Goal: Download file/media

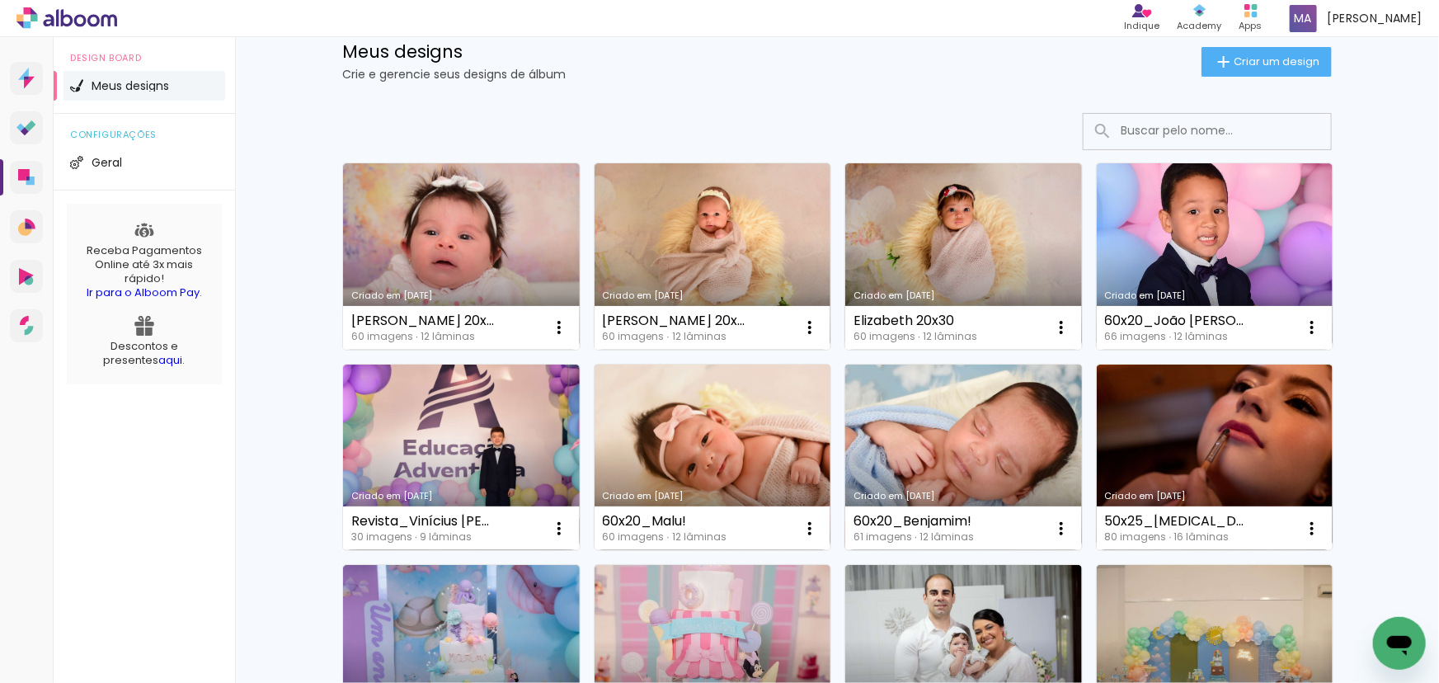
scroll to position [74, 0]
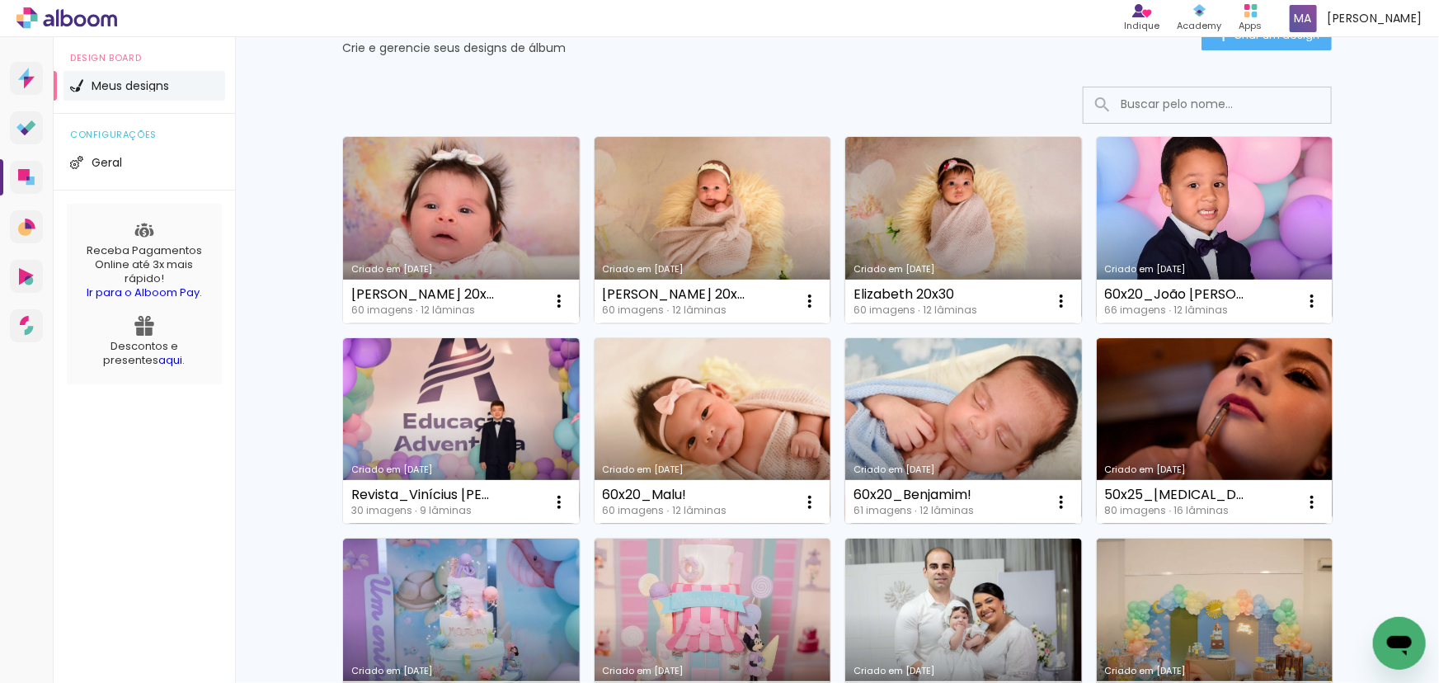
click at [983, 407] on link "Criado em [DATE]" at bounding box center [963, 431] width 237 height 186
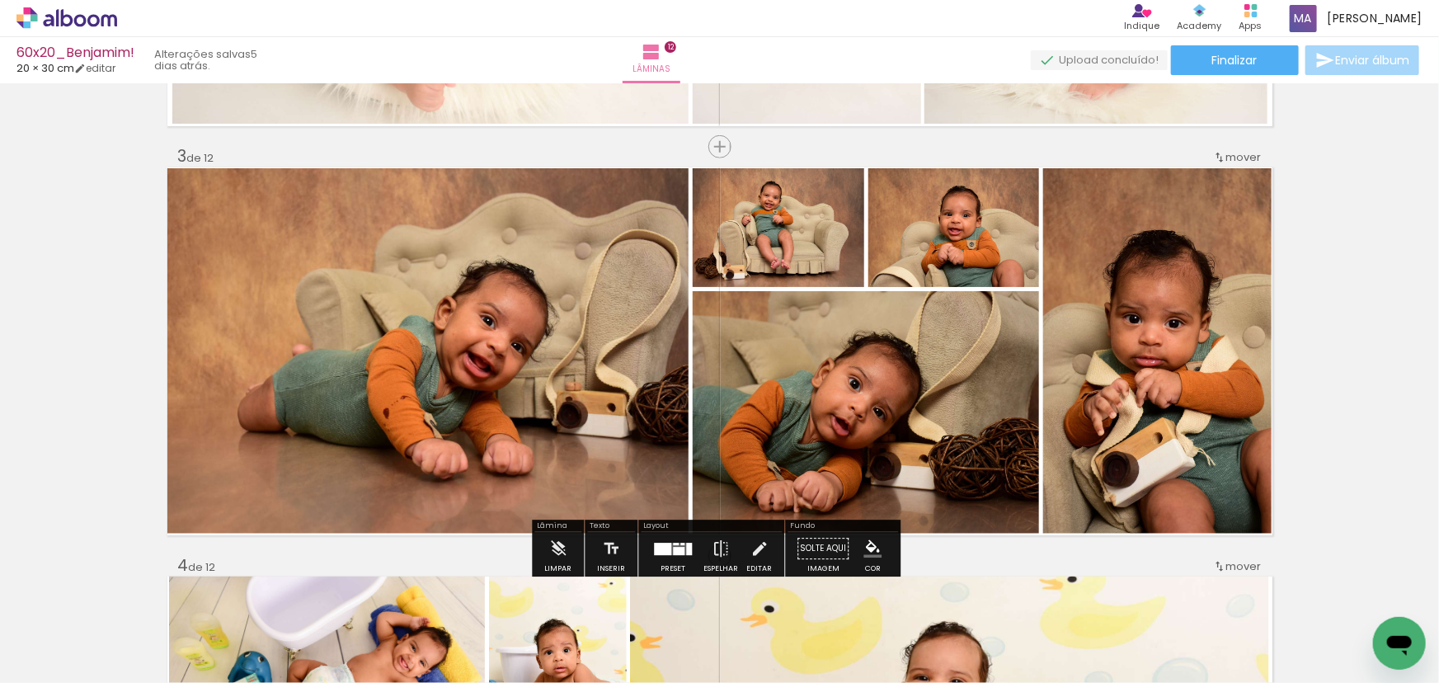
scroll to position [749, 0]
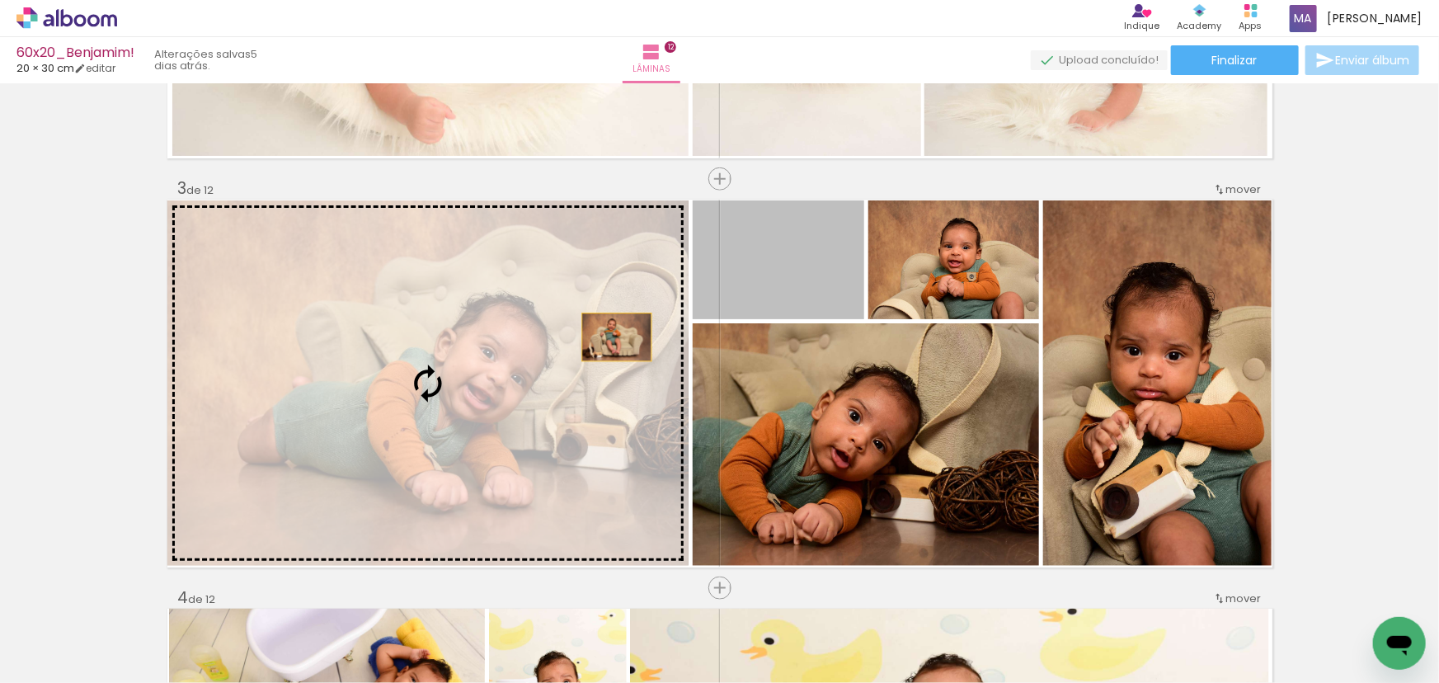
drag, startPoint x: 758, startPoint y: 264, endPoint x: 574, endPoint y: 370, distance: 212.4
click at [0, 0] on slot at bounding box center [0, 0] width 0 height 0
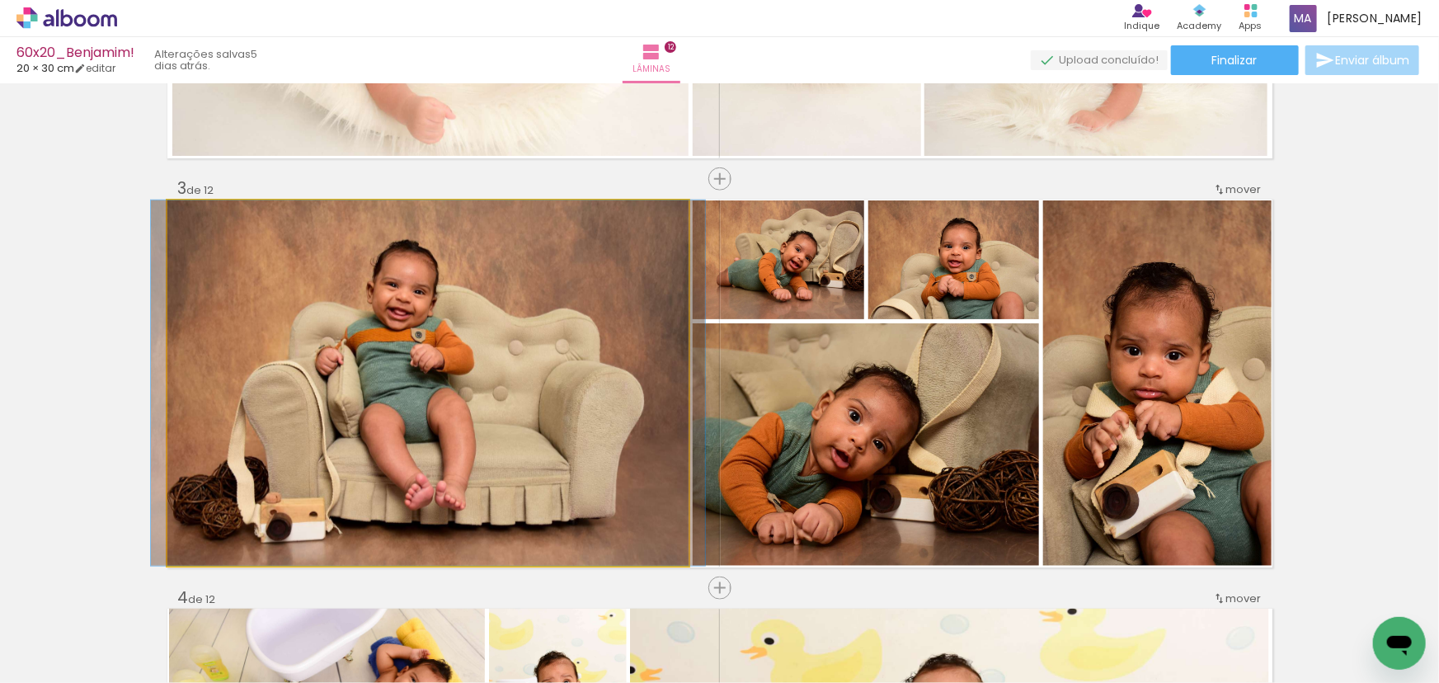
click at [553, 372] on quentale-photo at bounding box center [428, 382] width 522 height 365
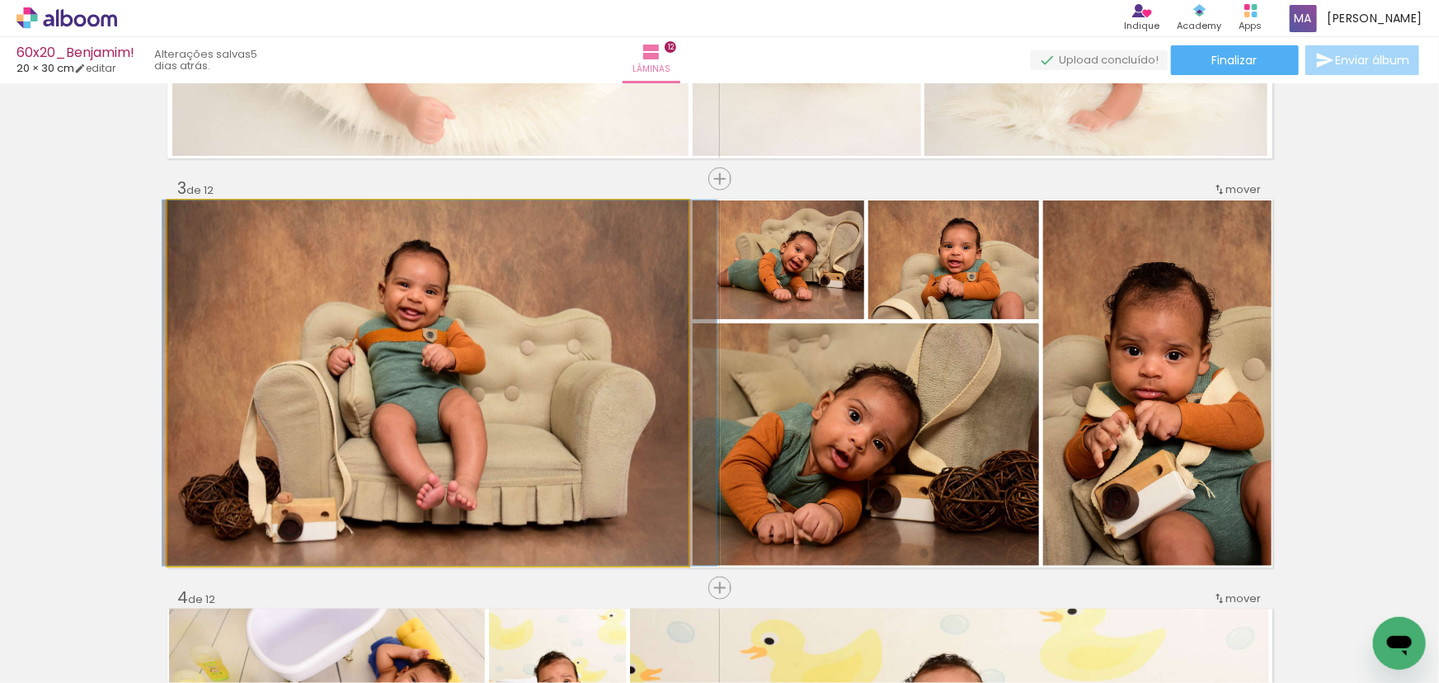
drag, startPoint x: 553, startPoint y: 371, endPoint x: 565, endPoint y: 371, distance: 11.5
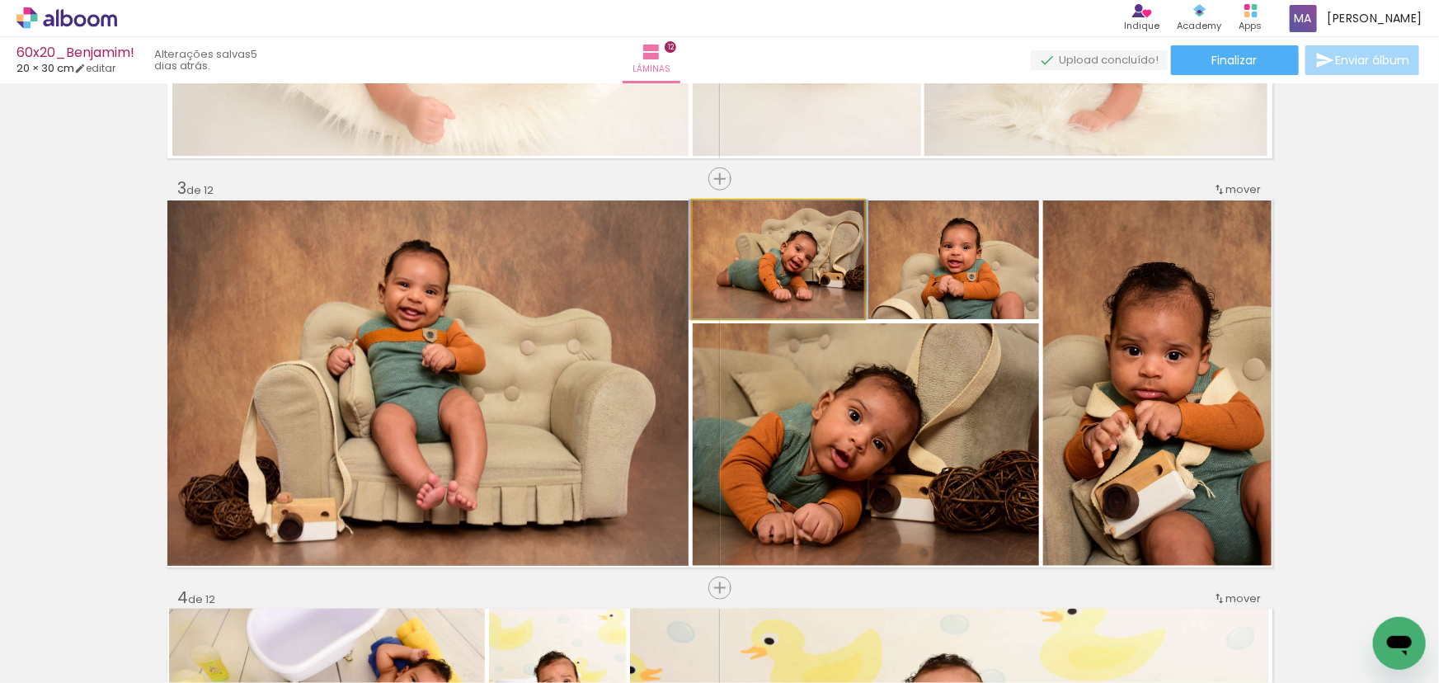
click at [763, 273] on quentale-photo at bounding box center [779, 259] width 172 height 119
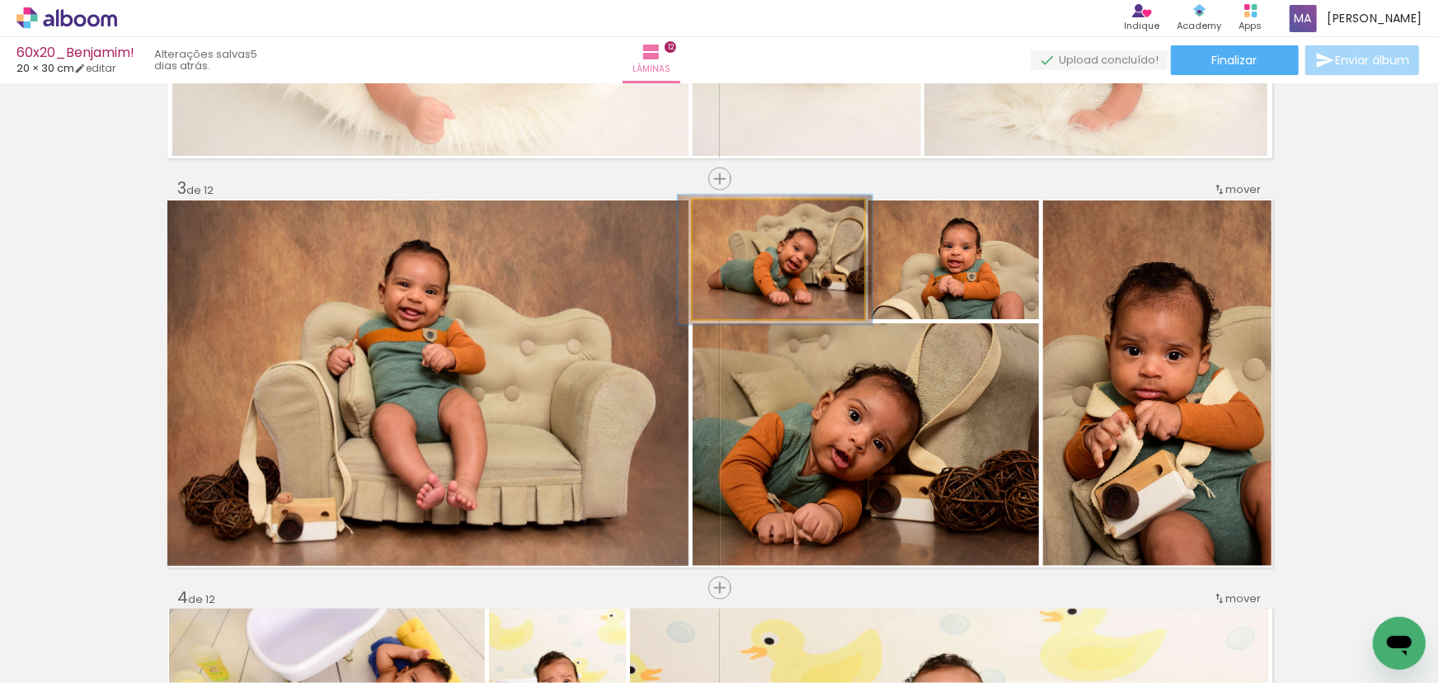
click at [735, 219] on div at bounding box center [736, 217] width 26 height 26
drag, startPoint x: 814, startPoint y: 253, endPoint x: 810, endPoint y: 261, distance: 8.9
type paper-slider "117"
click at [741, 219] on div at bounding box center [742, 217] width 26 height 26
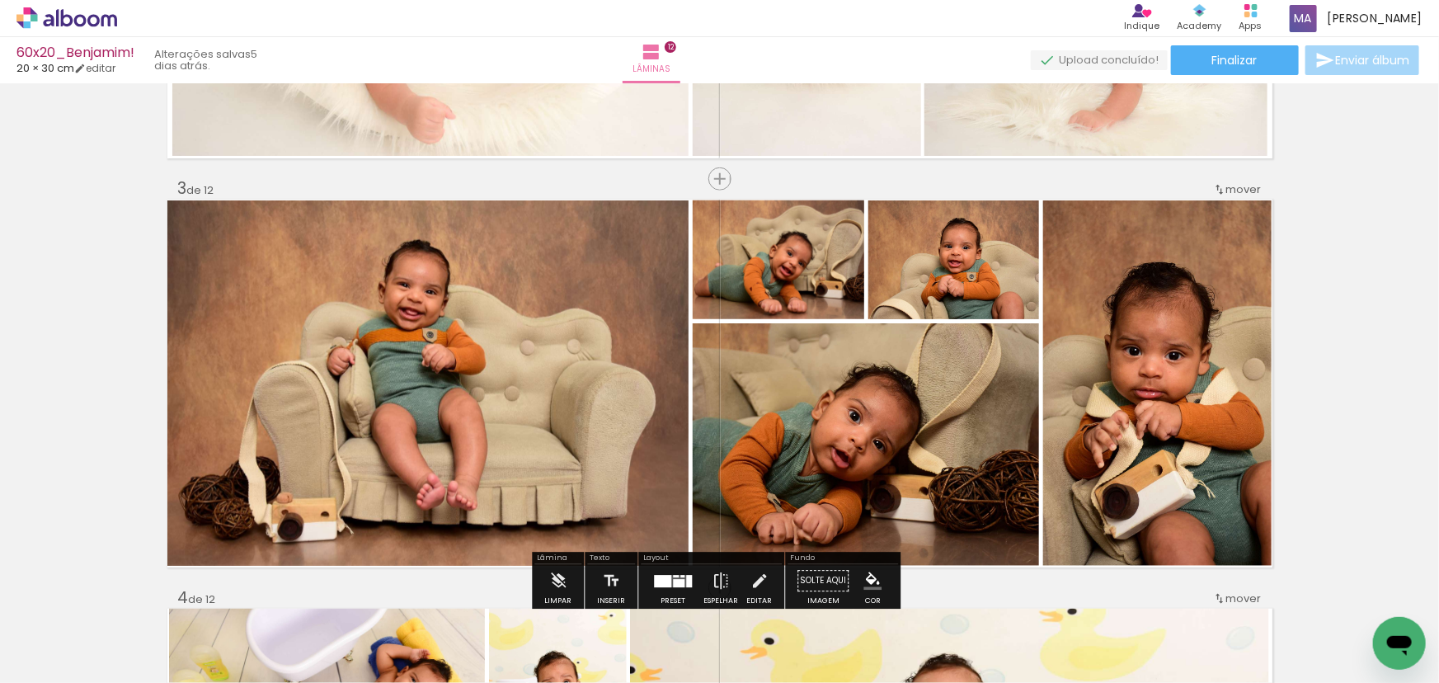
click at [509, 293] on quentale-photo at bounding box center [428, 382] width 522 height 365
click at [1242, 198] on div "mover" at bounding box center [1237, 189] width 49 height 27
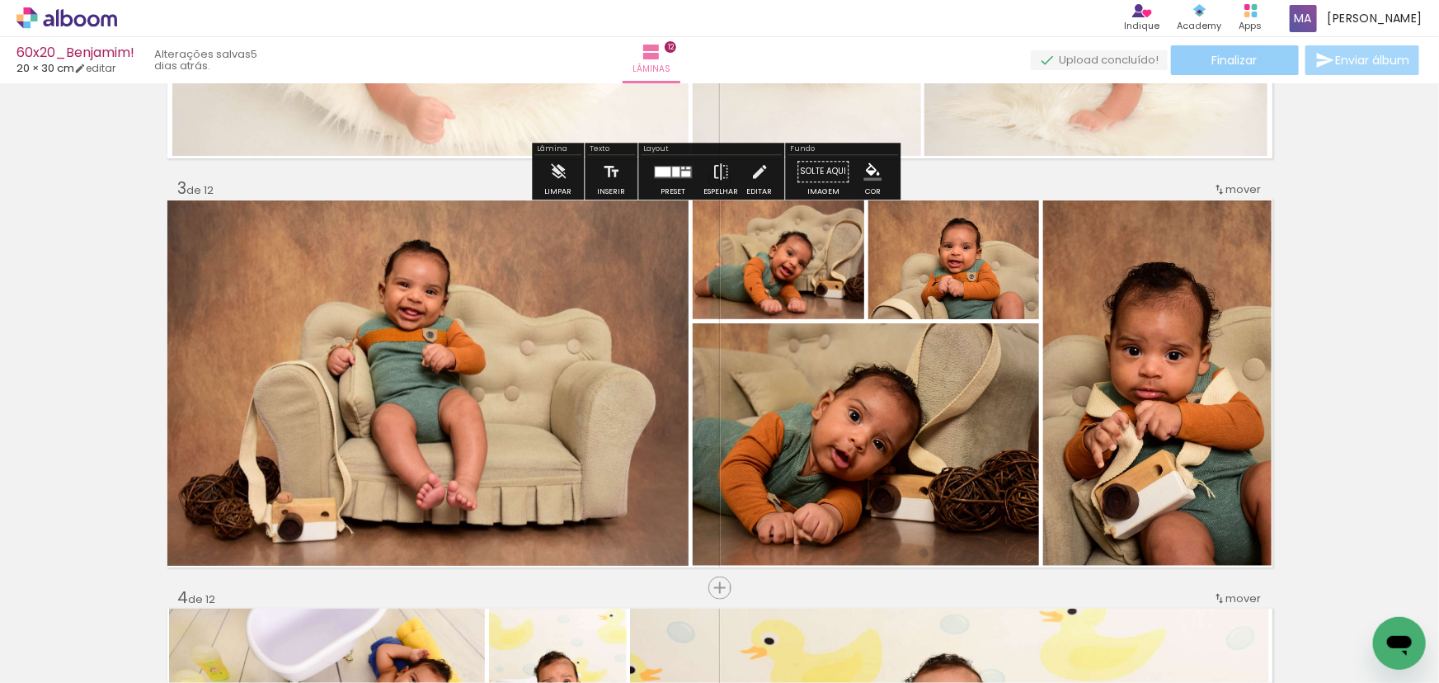
click at [1220, 66] on span "Finalizar" at bounding box center [1234, 60] width 45 height 12
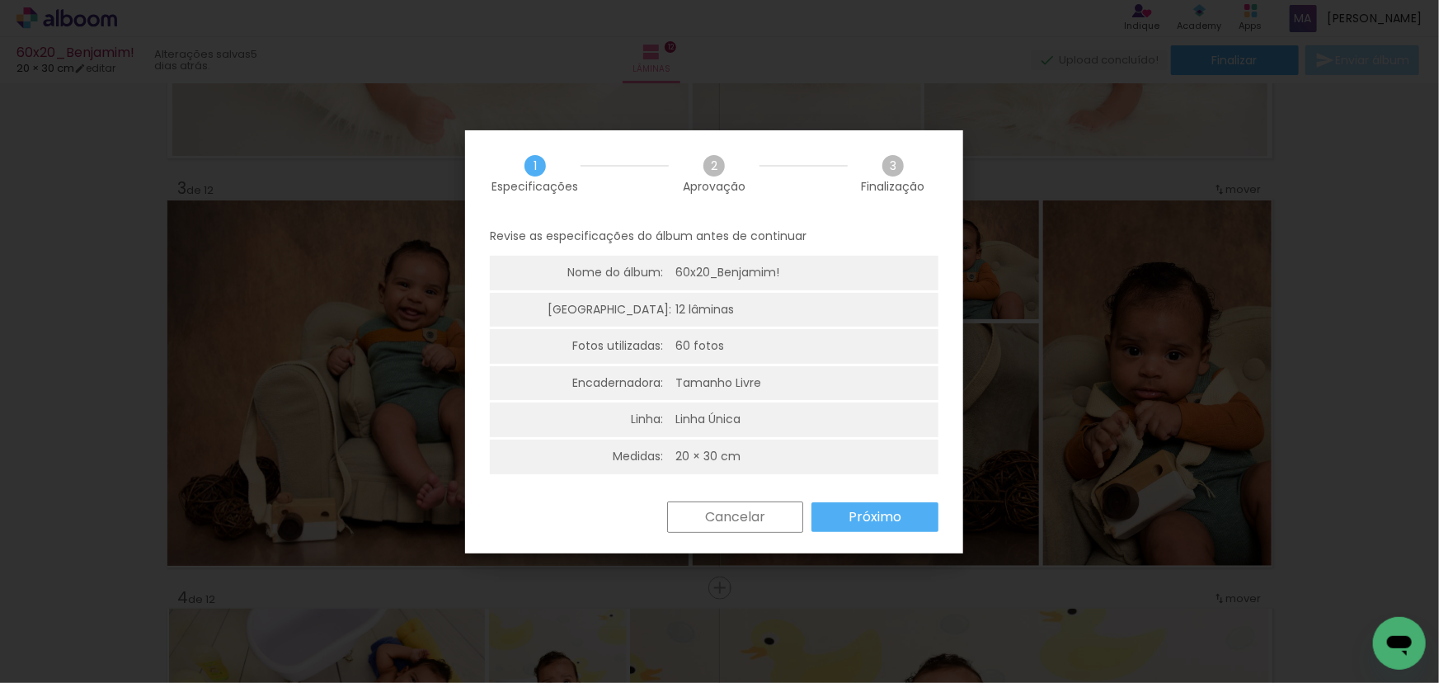
click at [0, 0] on slot "Próximo" at bounding box center [0, 0] width 0 height 0
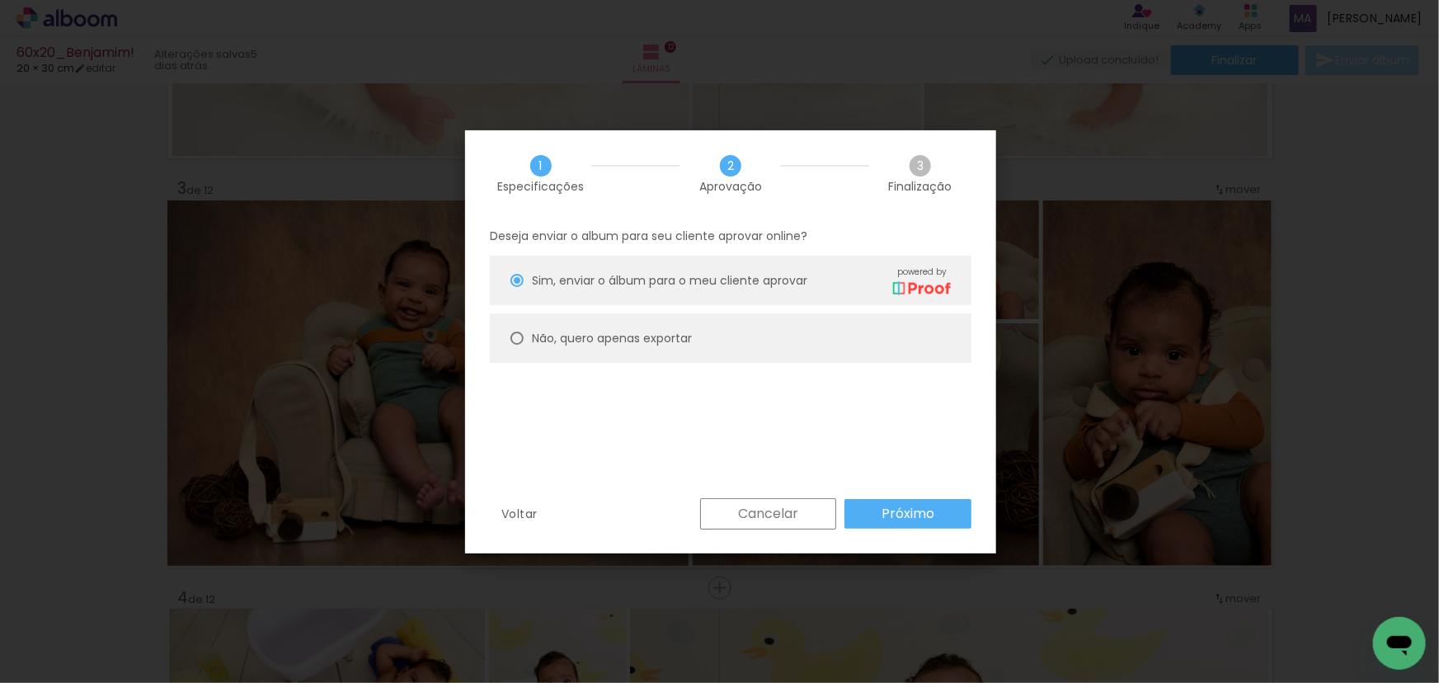
click at [0, 0] on slot "Não, quero apenas exportar" at bounding box center [0, 0] width 0 height 0
type paper-radio-button "on"
click at [888, 500] on paper-button "Próximo" at bounding box center [907, 514] width 127 height 30
type input "Alta, 300 DPI"
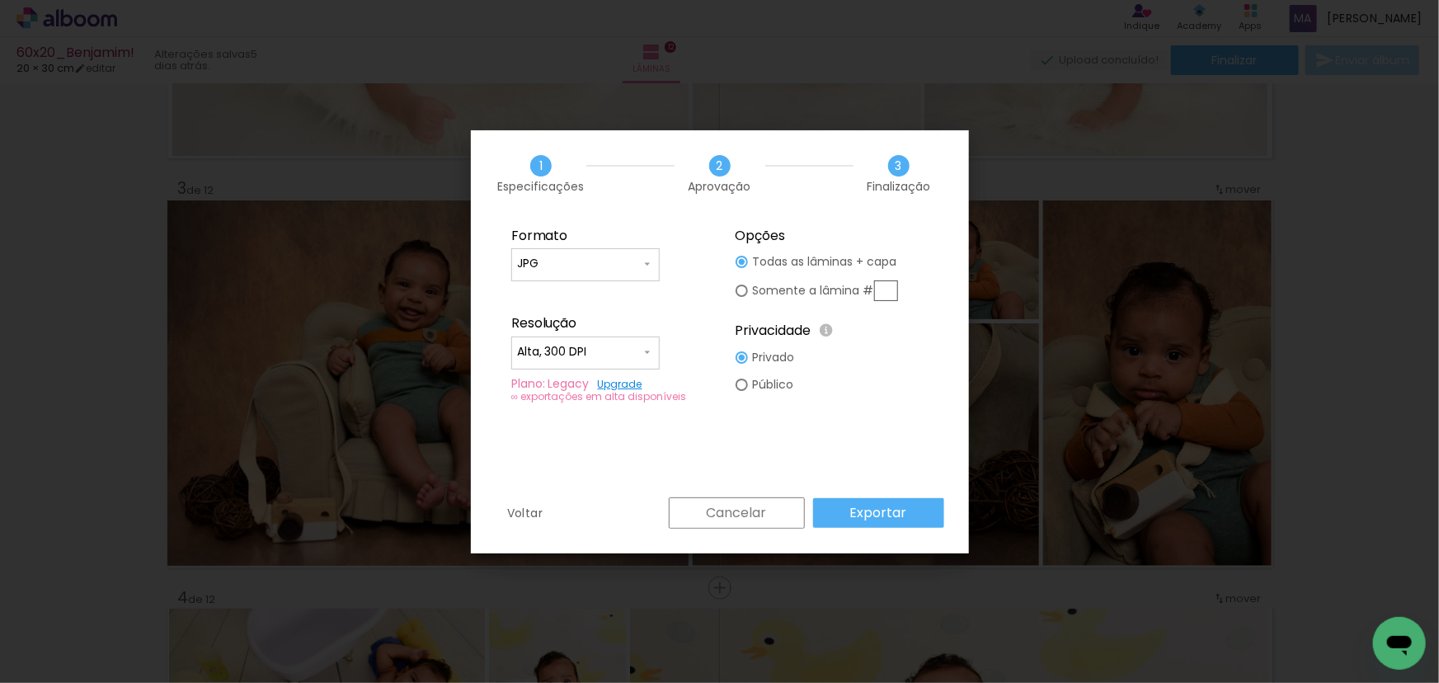
click at [884, 293] on input "text" at bounding box center [886, 290] width 24 height 21
type paper-radio-button "on"
type input "3"
click at [0, 0] on slot "Exportar" at bounding box center [0, 0] width 0 height 0
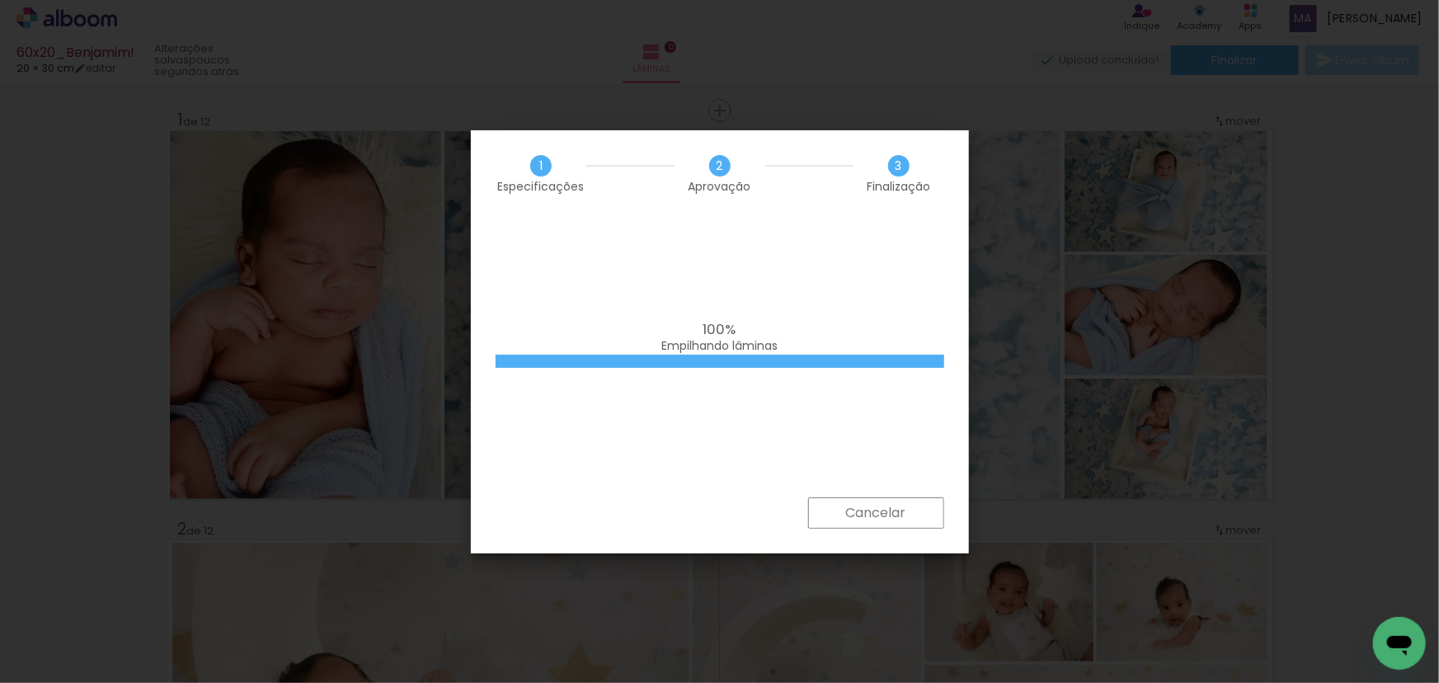
scroll to position [749, 0]
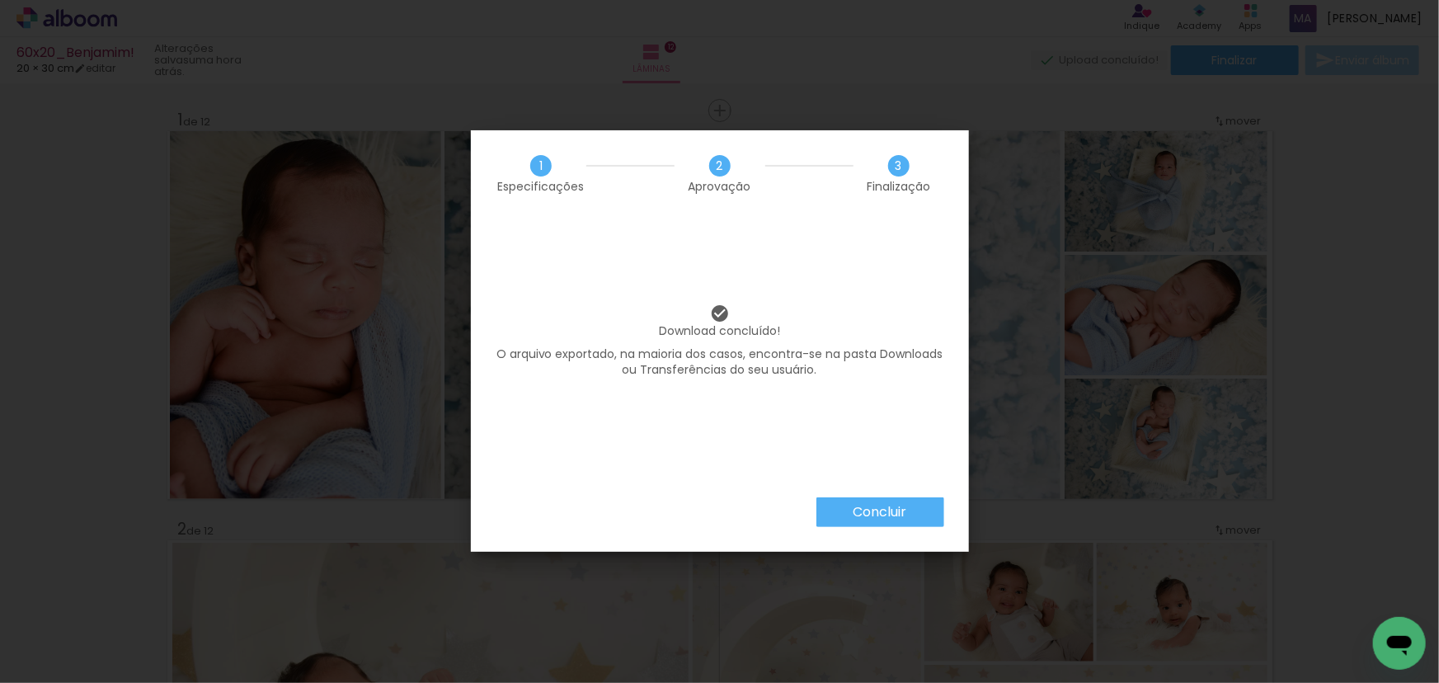
scroll to position [749, 0]
